Goal: Obtain resource: Obtain resource

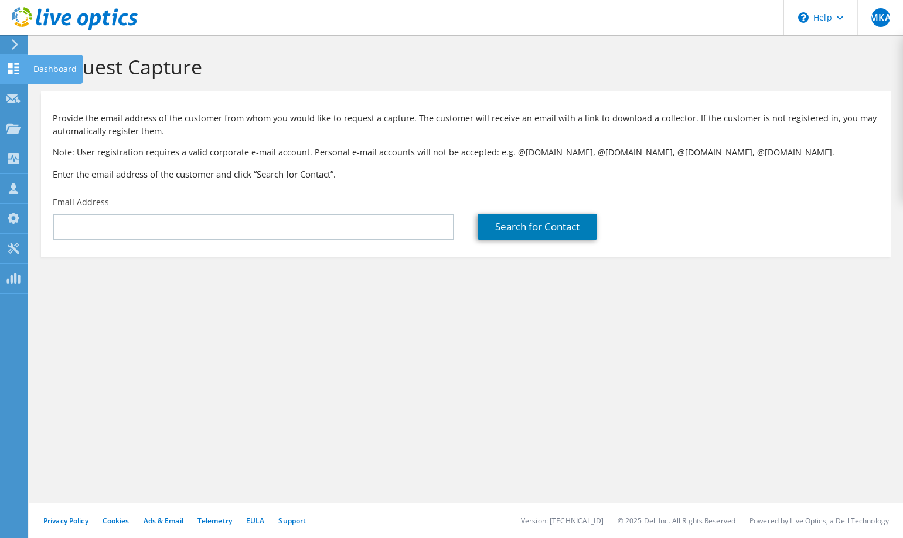
click at [15, 65] on icon at bounding box center [13, 68] width 14 height 11
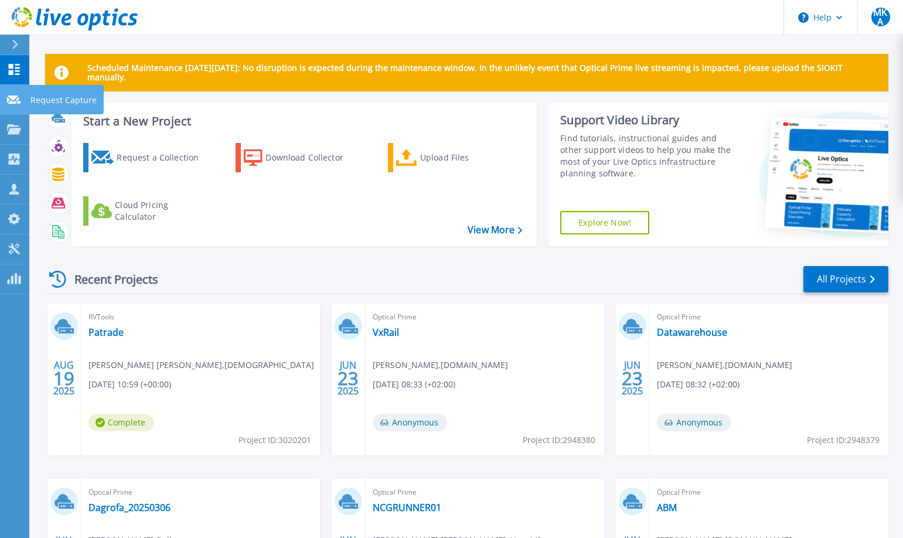
click at [66, 100] on p "Request Capture" at bounding box center [63, 100] width 66 height 30
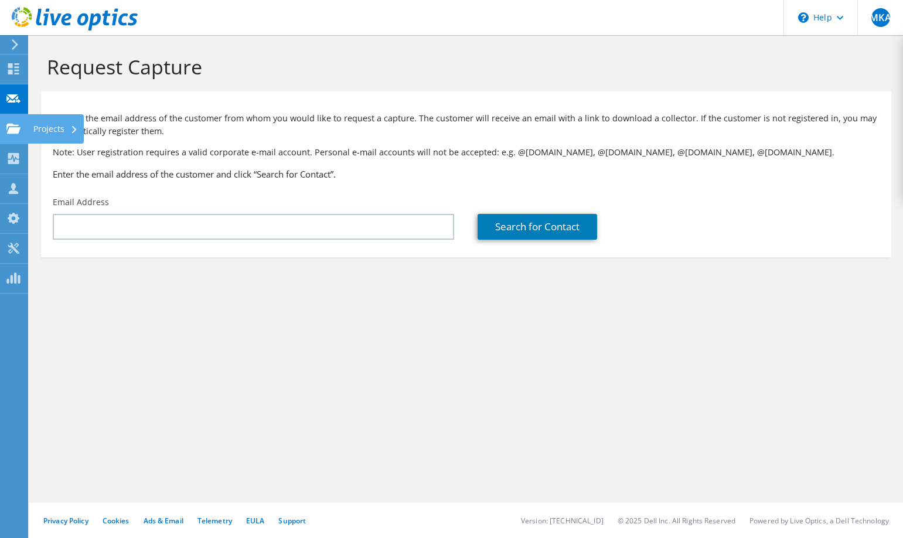
click at [49, 131] on div "Projects" at bounding box center [56, 128] width 56 height 29
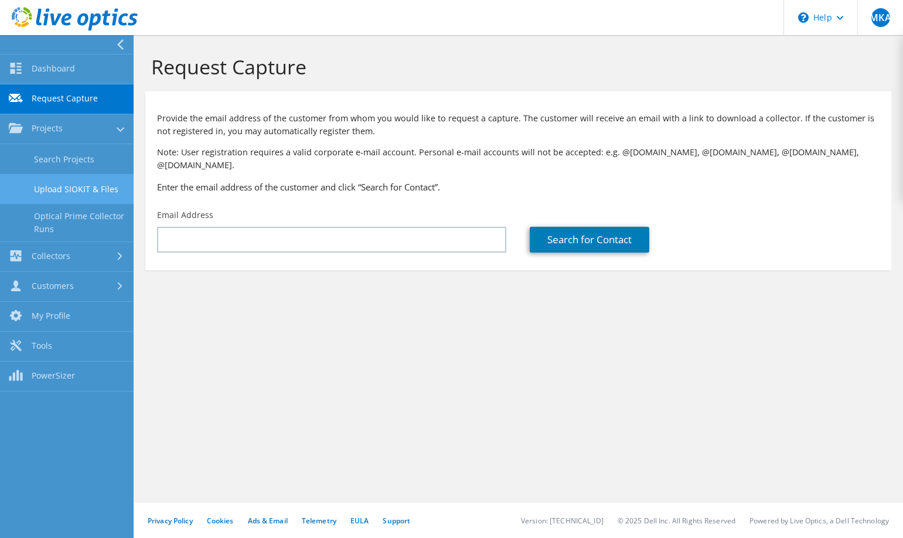
click at [64, 190] on link "Upload SIOKIT & Files" at bounding box center [67, 189] width 134 height 30
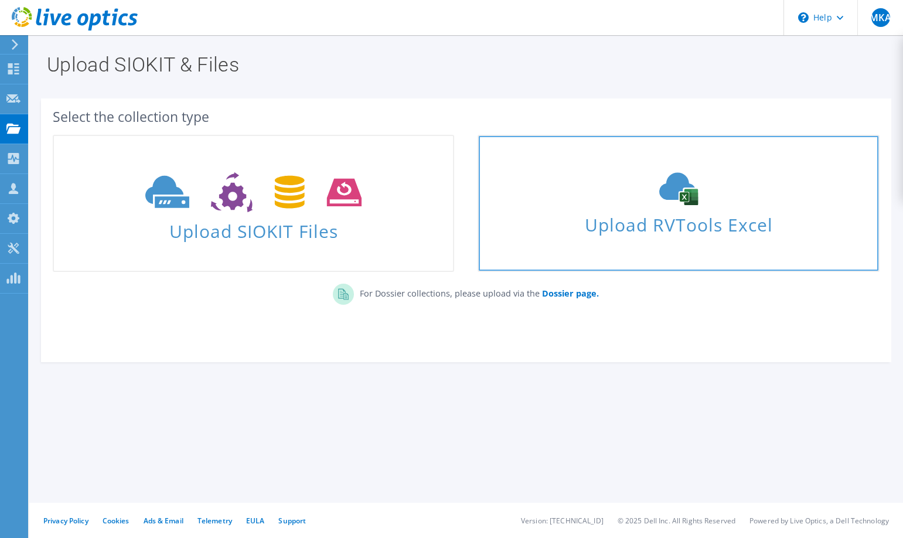
click at [721, 223] on span "Upload RVTools Excel" at bounding box center [678, 221] width 399 height 25
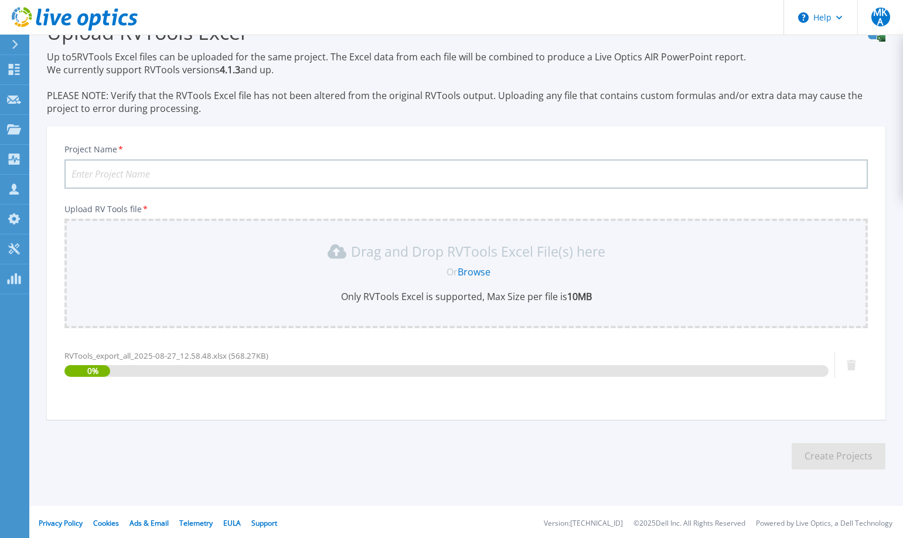
scroll to position [36, 0]
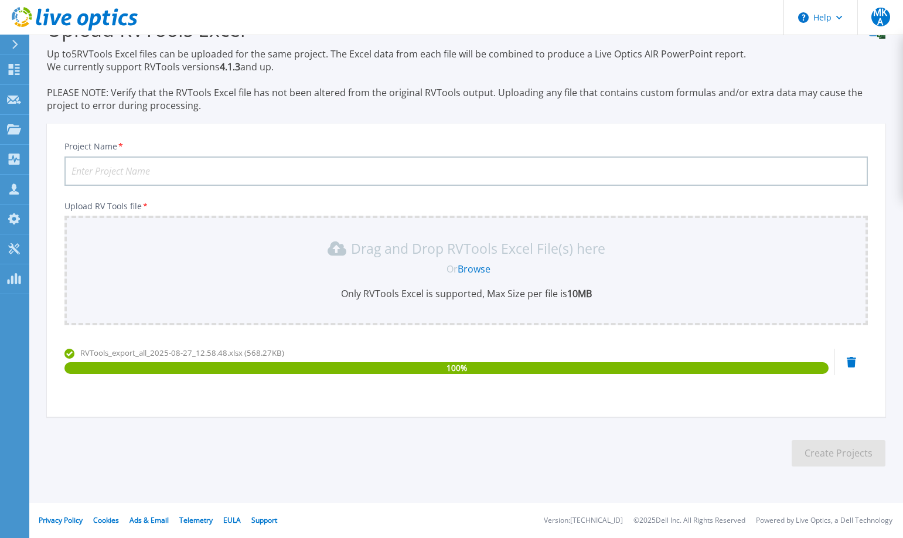
click at [92, 162] on input "Project Name *" at bounding box center [465, 170] width 803 height 29
type input "Flexdanmark"
click at [847, 455] on button "Create Projects" at bounding box center [839, 453] width 94 height 26
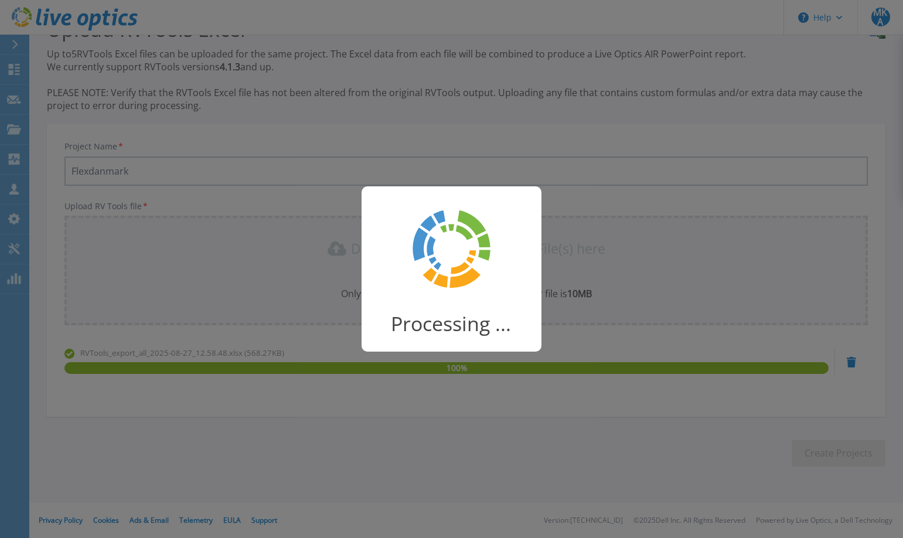
scroll to position [19, 0]
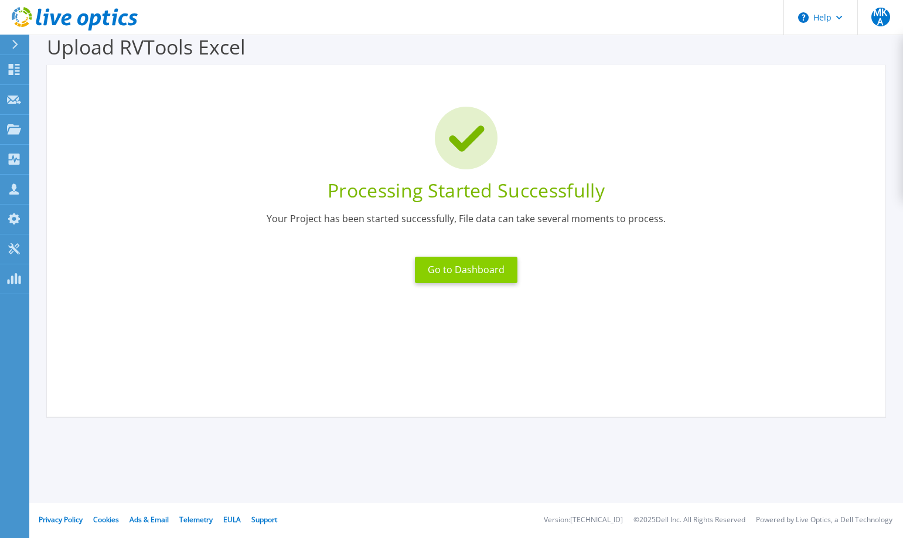
click at [467, 275] on button "Go to Dashboard" at bounding box center [466, 270] width 103 height 26
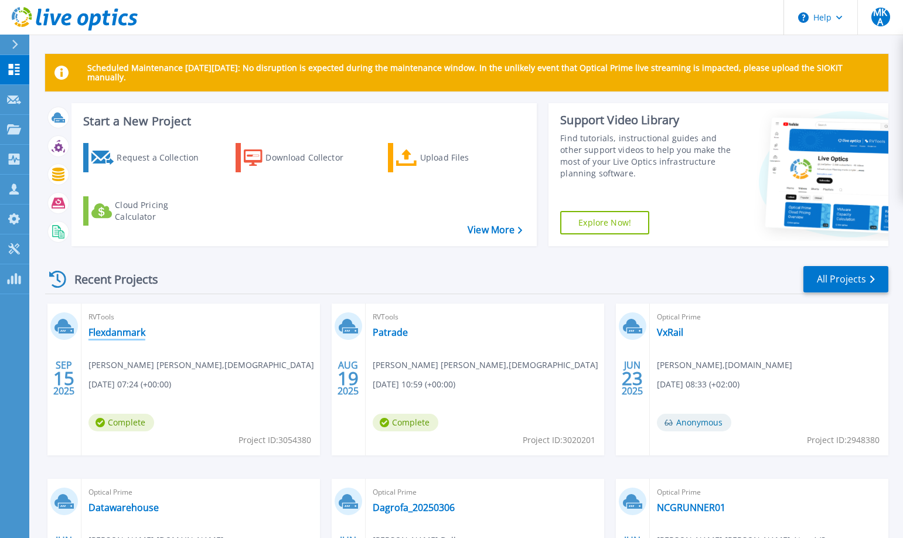
click at [100, 333] on link "Flexdanmark" at bounding box center [116, 332] width 57 height 12
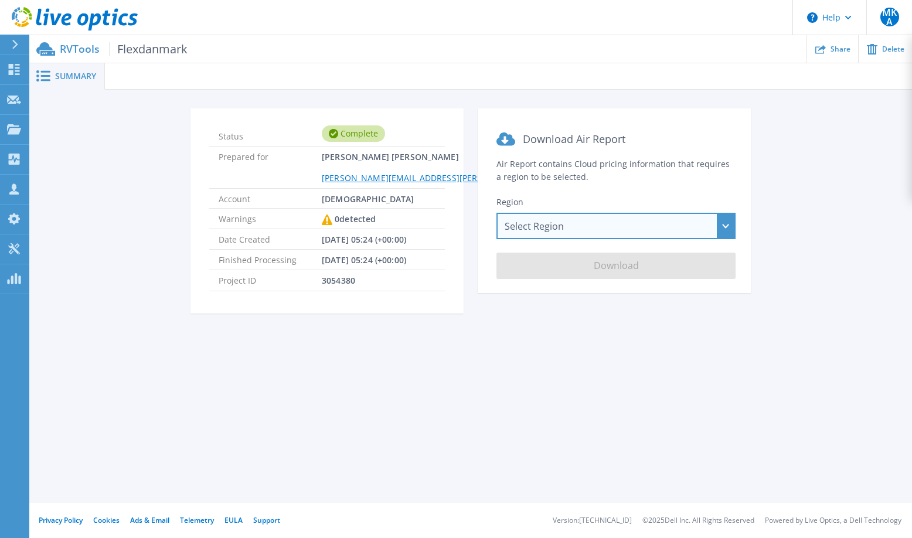
click at [724, 229] on div "Select Region Asia Pacific (Hong Kong) Asia Pacific (Mumbai) Asia Pacific (Seou…" at bounding box center [615, 226] width 239 height 26
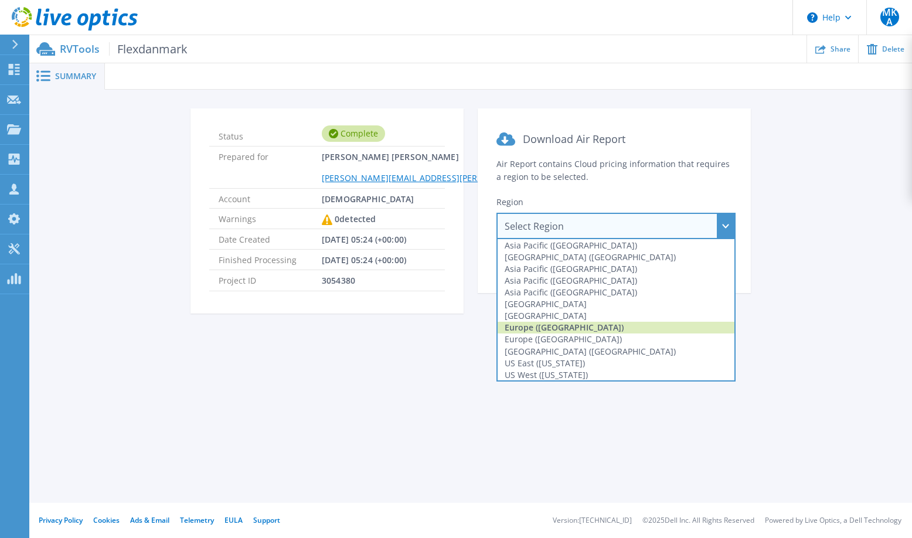
click at [609, 326] on div "Europe (Frankfurt)" at bounding box center [616, 328] width 237 height 12
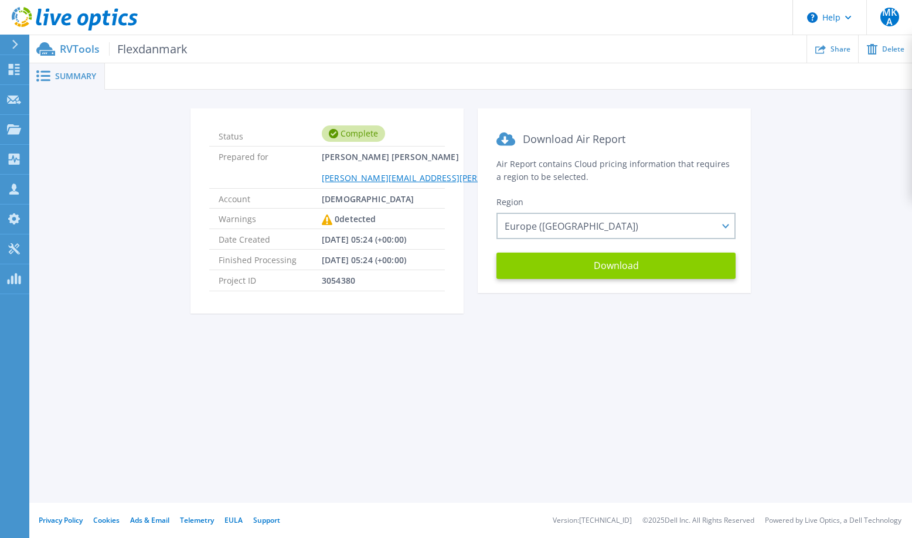
click at [626, 266] on button "Download" at bounding box center [615, 266] width 239 height 26
